Goal: Information Seeking & Learning: Learn about a topic

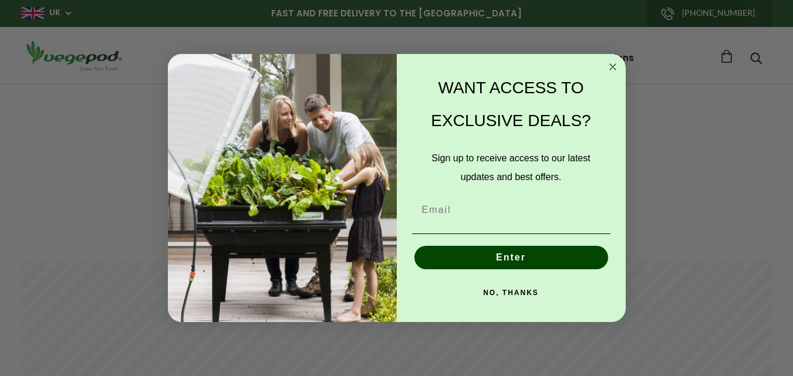
click at [612, 67] on icon "Close dialog" at bounding box center [613, 67] width 6 height 6
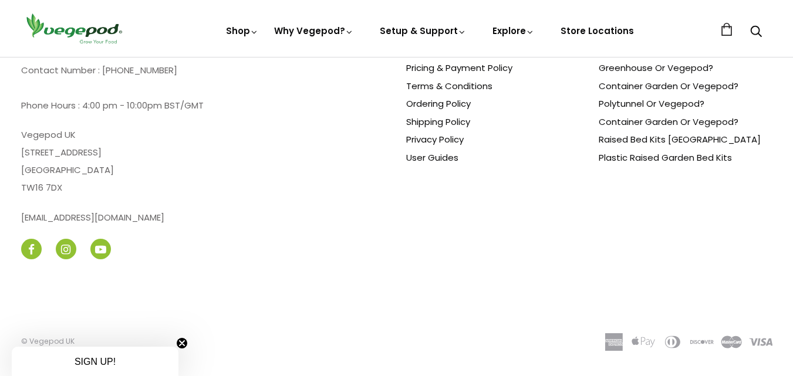
scroll to position [2801, 0]
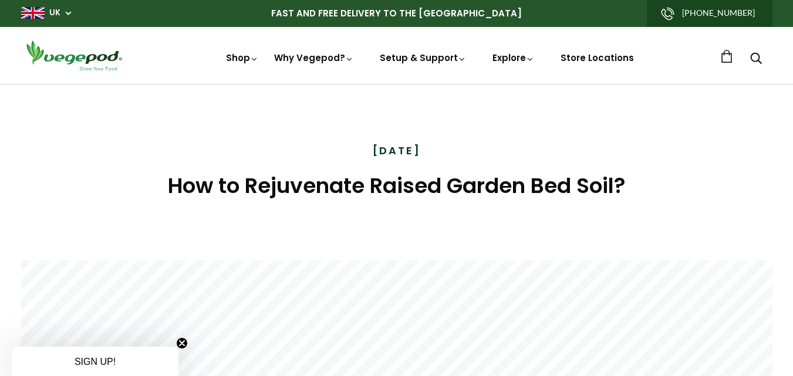
scroll to position [452, 0]
